Goal: Information Seeking & Learning: Learn about a topic

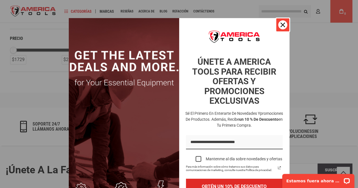
click at [278, 27] on div "Cerca" at bounding box center [282, 24] width 9 height 9
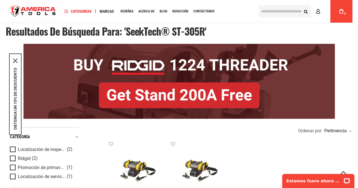
scroll to position [33, 0]
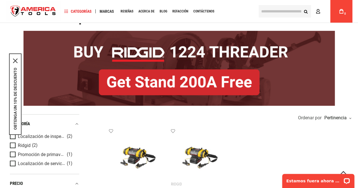
click at [19, 60] on div "OBTENGA UN 10% DE DESCUENTO" at bounding box center [15, 93] width 12 height 81
click at [14, 60] on icon "icono de cerrar" at bounding box center [15, 61] width 5 height 5
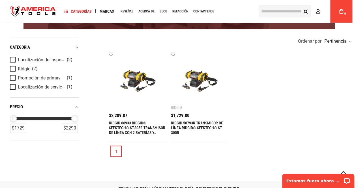
scroll to position [117, 0]
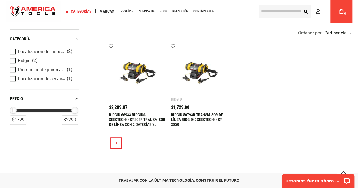
click at [204, 66] on img at bounding box center [200, 73] width 46 height 46
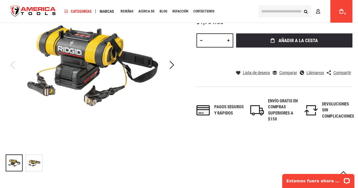
scroll to position [85, 0]
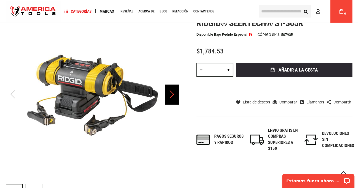
click at [171, 95] on div "Próximo" at bounding box center [172, 95] width 14 height 20
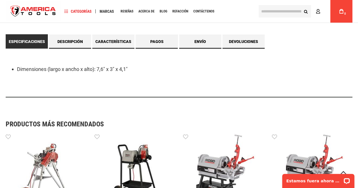
scroll to position [538, 0]
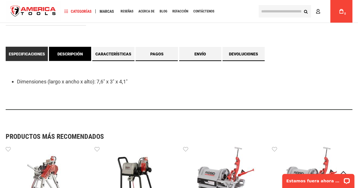
click at [69, 56] on font "Descripción" at bounding box center [69, 54] width 25 height 5
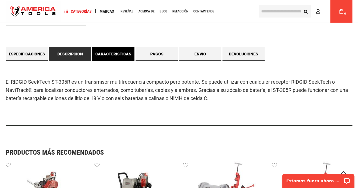
click at [102, 51] on link "Características" at bounding box center [113, 54] width 42 height 14
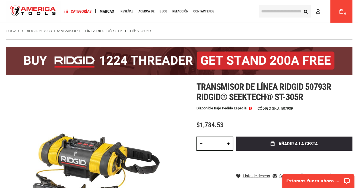
scroll to position [0, 0]
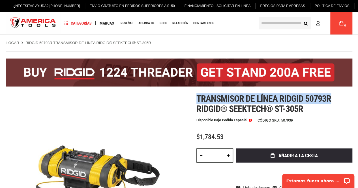
drag, startPoint x: 196, startPoint y: 97, endPoint x: 330, endPoint y: 97, distance: 134.1
click at [330, 97] on font "Transmisor de línea Ridgid 50793r ridgid® seektech® st-305r" at bounding box center [263, 103] width 135 height 21
copy font "Transmisor de línea Ridgid 50793r"
